Goal: Information Seeking & Learning: Learn about a topic

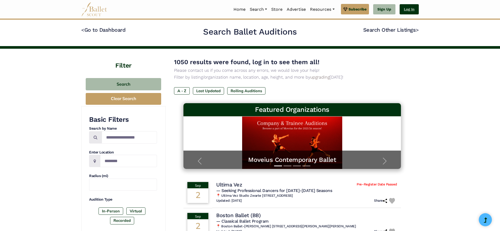
click at [413, 10] on link "Log In" at bounding box center [409, 9] width 19 height 10
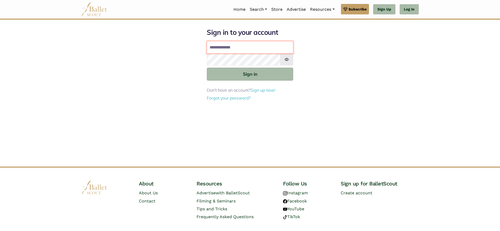
type input "**********"
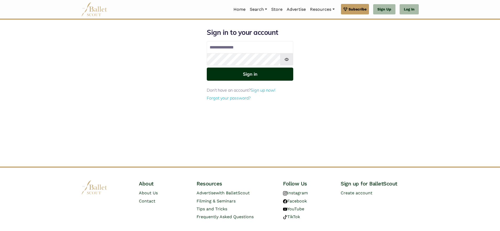
click at [230, 73] on button "Sign in" at bounding box center [250, 74] width 87 height 13
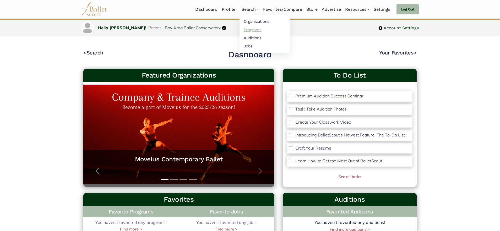
click at [250, 29] on link "Programs" at bounding box center [265, 30] width 50 height 8
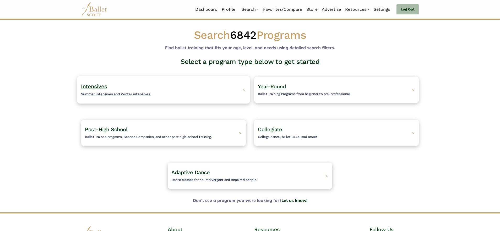
click at [121, 89] on h4 "Intensives Summer intensives and Winter intensives." at bounding box center [116, 90] width 70 height 14
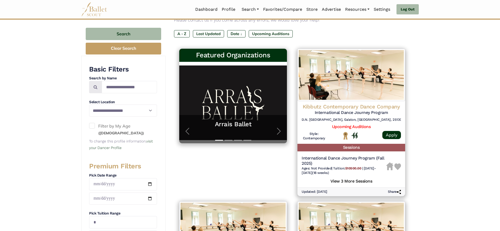
scroll to position [68, 0]
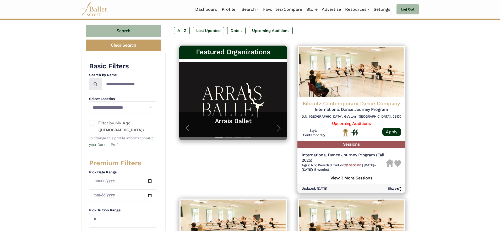
click at [93, 121] on span at bounding box center [92, 123] width 6 height 6
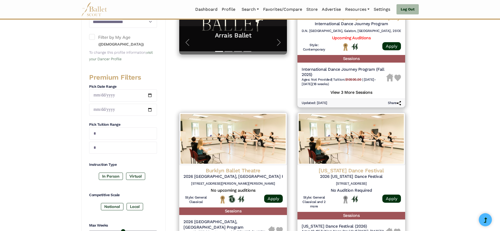
scroll to position [155, 0]
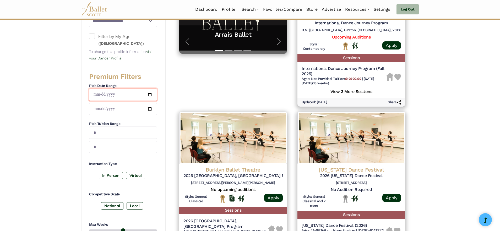
click at [108, 91] on input "date" at bounding box center [123, 95] width 68 height 12
click at [123, 93] on input "date" at bounding box center [123, 95] width 68 height 12
click at [136, 111] on input "date" at bounding box center [123, 109] width 68 height 12
type input "**********"
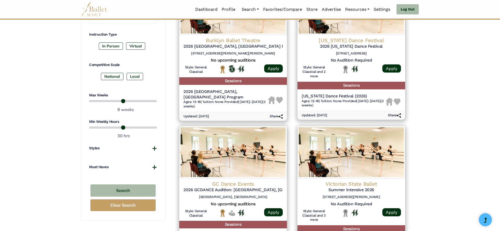
scroll to position [285, 0]
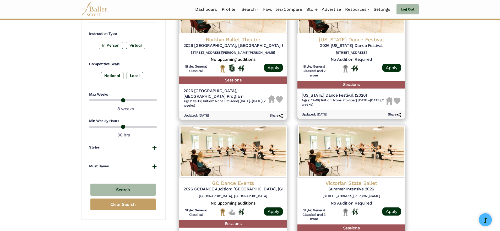
drag, startPoint x: 138, startPoint y: 127, endPoint x: 124, endPoint y: 127, distance: 13.9
click at [124, 127] on input "range" at bounding box center [123, 127] width 68 height 6
drag, startPoint x: 124, startPoint y: 127, endPoint x: 116, endPoint y: 128, distance: 8.4
type input "**"
click at [116, 128] on input "range" at bounding box center [123, 127] width 68 height 6
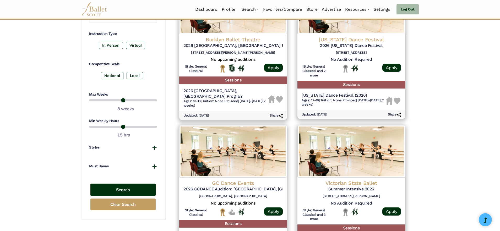
click at [124, 189] on button "Search" at bounding box center [122, 190] width 65 height 12
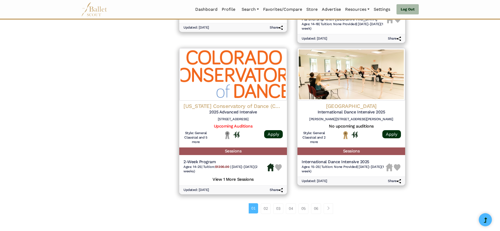
scroll to position [659, 0]
click at [330, 207] on span "Page navigation example" at bounding box center [329, 209] width 4 height 4
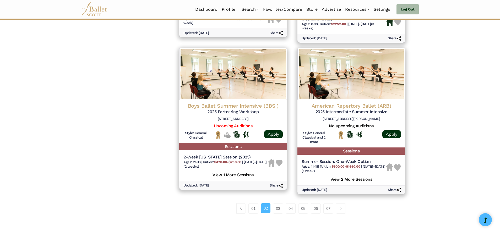
scroll to position [657, 0]
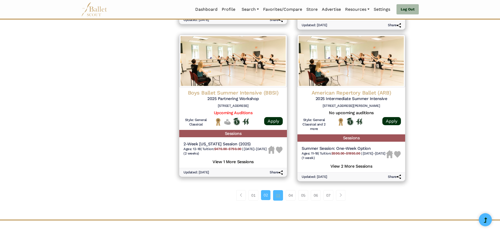
click at [278, 194] on link "03" at bounding box center [278, 195] width 10 height 10
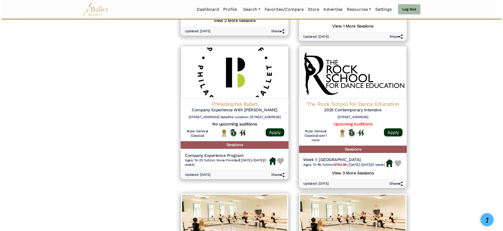
scroll to position [516, 0]
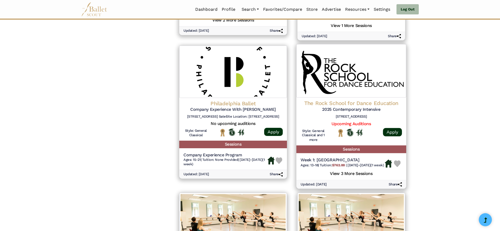
click at [345, 170] on h5 "View 3 More Sessions" at bounding box center [351, 173] width 101 height 7
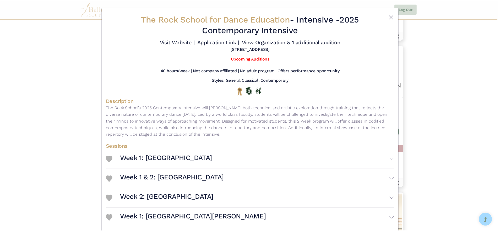
scroll to position [0, 0]
click at [390, 17] on button "Close" at bounding box center [393, 17] width 6 height 6
